Goal: Navigation & Orientation: Go to known website

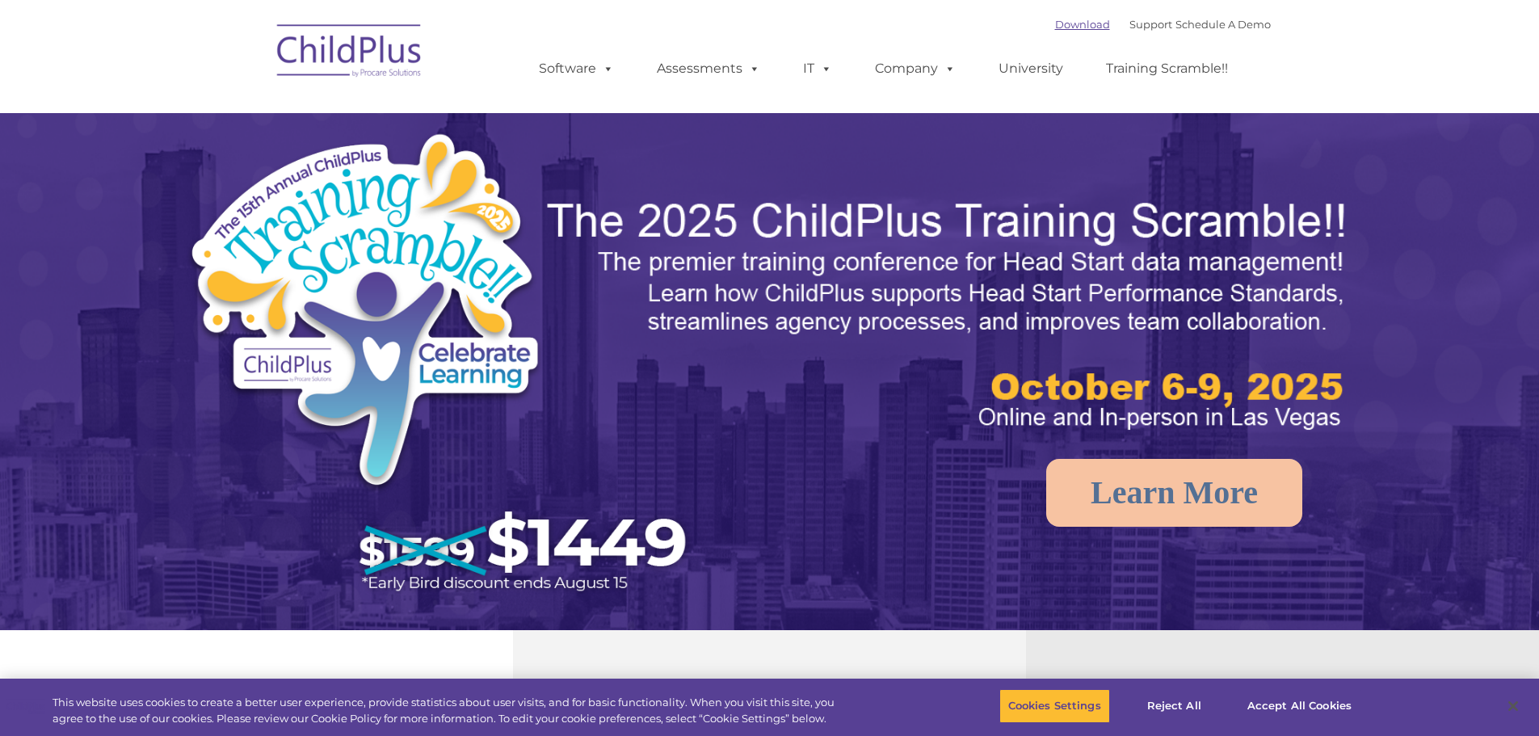
select select "MEDIUM"
click at [368, 47] on img at bounding box center [350, 53] width 162 height 81
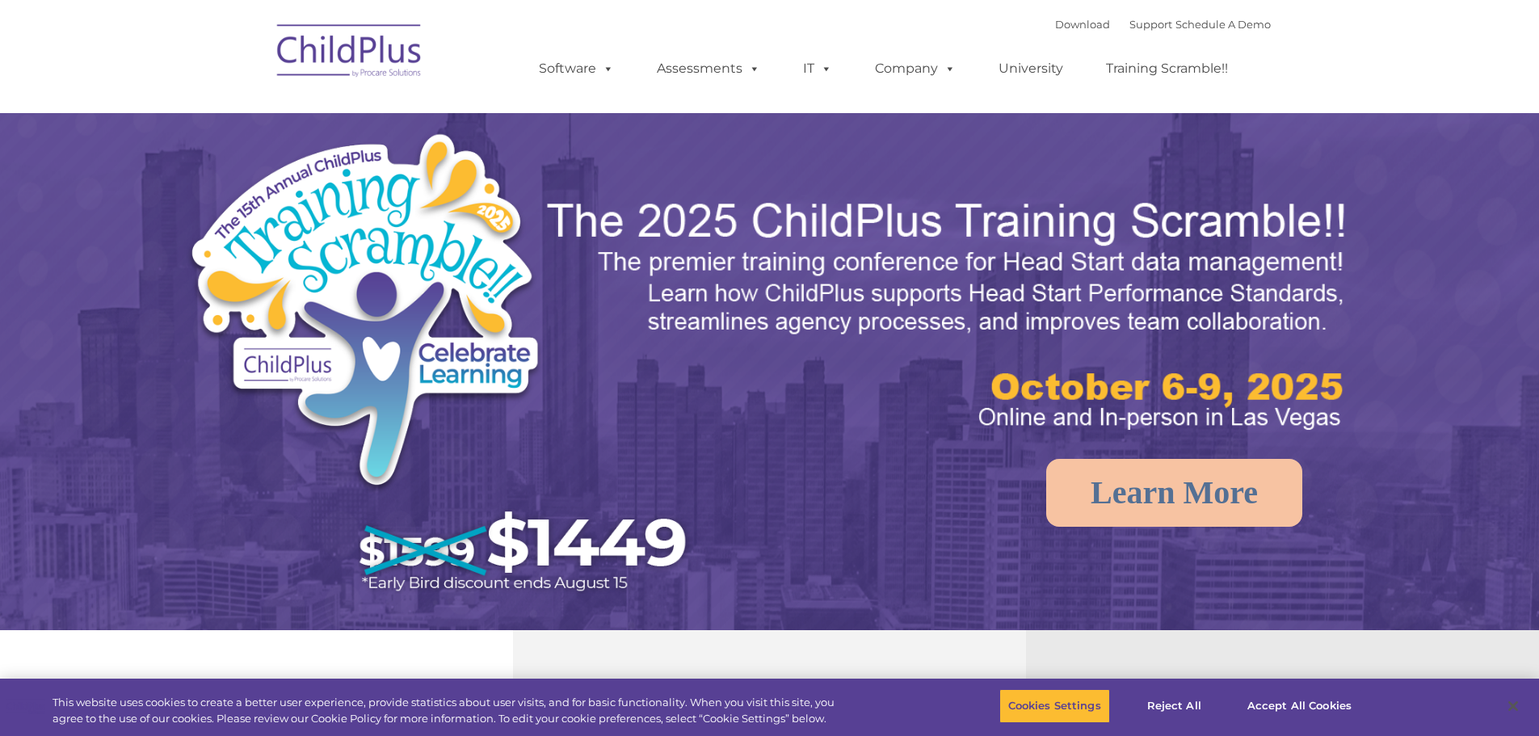
select select "MEDIUM"
